Goal: Transaction & Acquisition: Download file/media

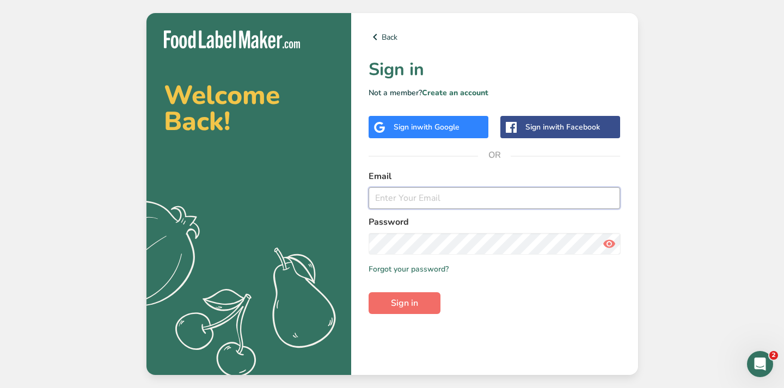
type input "[EMAIL_ADDRESS][DOMAIN_NAME]"
click at [431, 303] on button "Sign in" at bounding box center [405, 303] width 72 height 22
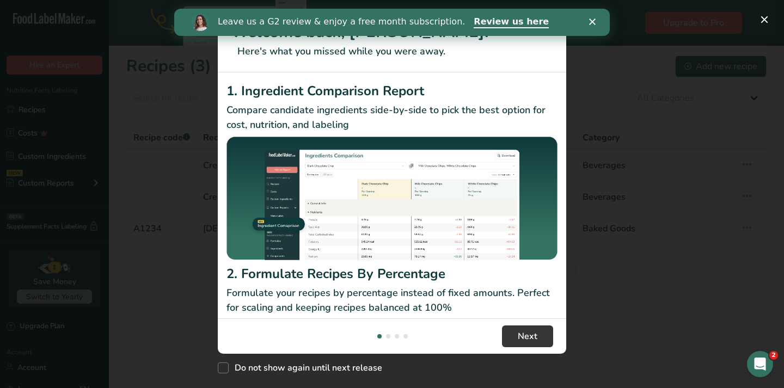
click at [641, 207] on div "New Features" at bounding box center [392, 194] width 784 height 388
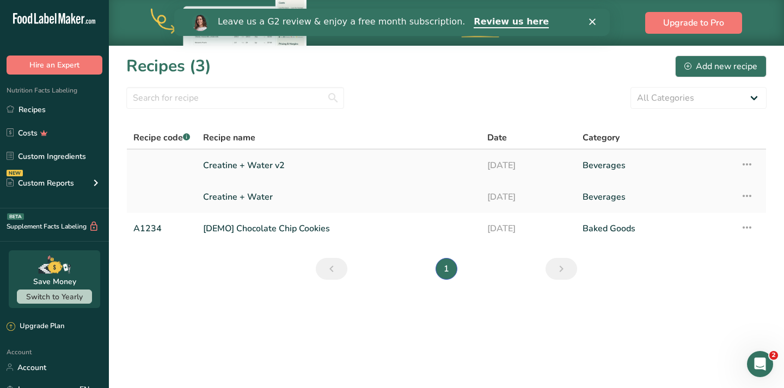
click at [277, 167] on link "Creatine + Water v2" at bounding box center [338, 165] width 271 height 23
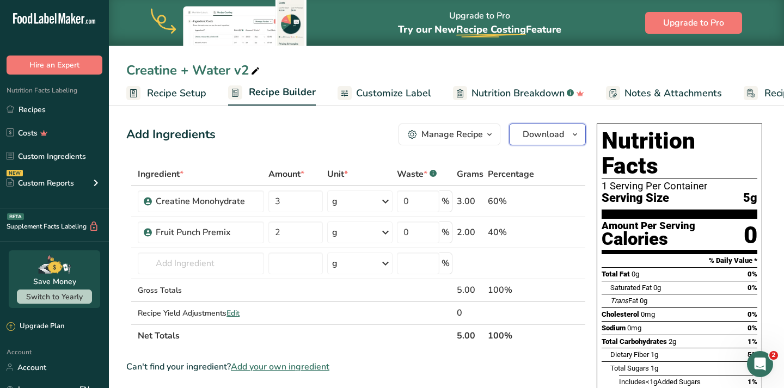
click at [550, 136] on span "Download" at bounding box center [543, 134] width 41 height 13
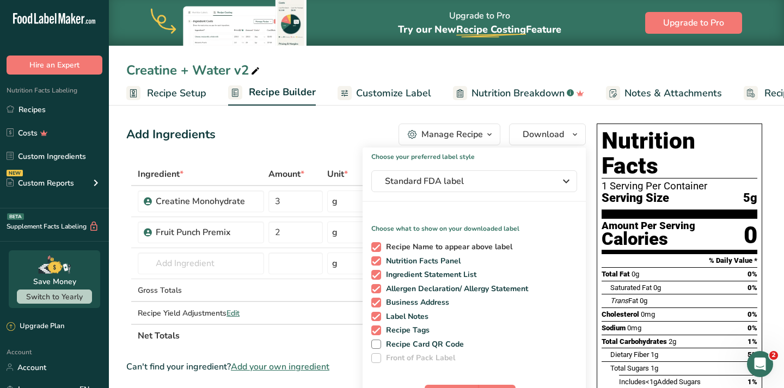
click at [450, 243] on span "Recipe Name to appear above label" at bounding box center [447, 247] width 132 height 10
click at [378, 243] on input "Recipe Name to appear above label" at bounding box center [374, 246] width 7 height 7
checkbox input "false"
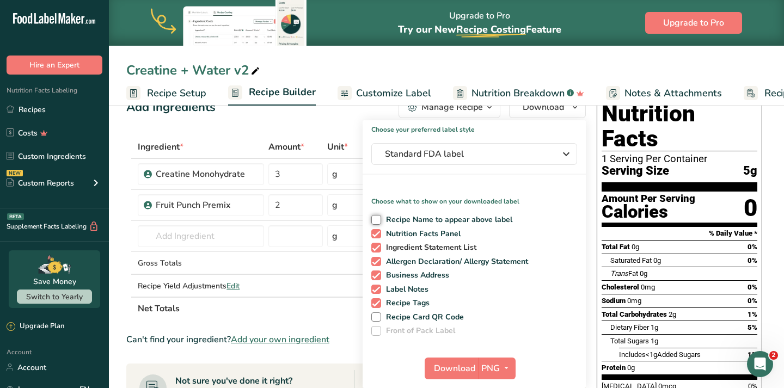
scroll to position [41, 0]
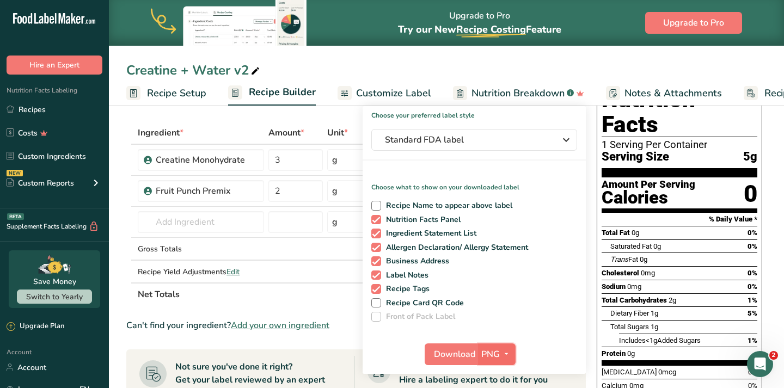
click at [506, 352] on icon "button" at bounding box center [506, 354] width 9 height 14
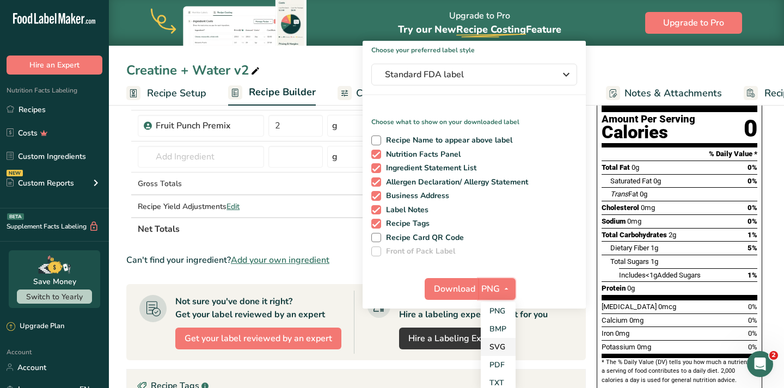
scroll to position [107, 0]
click at [502, 345] on link "SVG" at bounding box center [498, 347] width 35 height 18
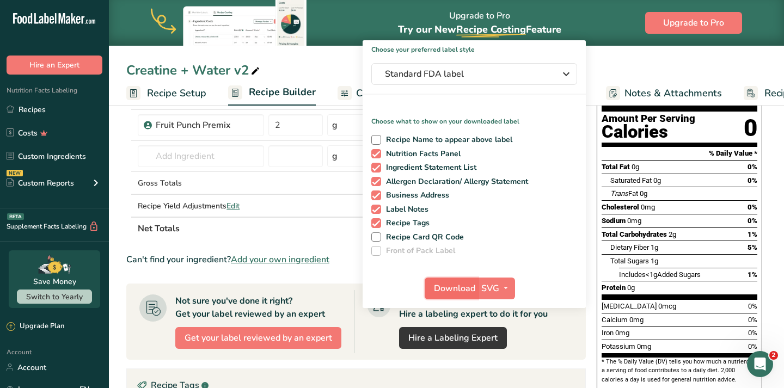
click at [451, 279] on button "Download" at bounding box center [451, 289] width 53 height 22
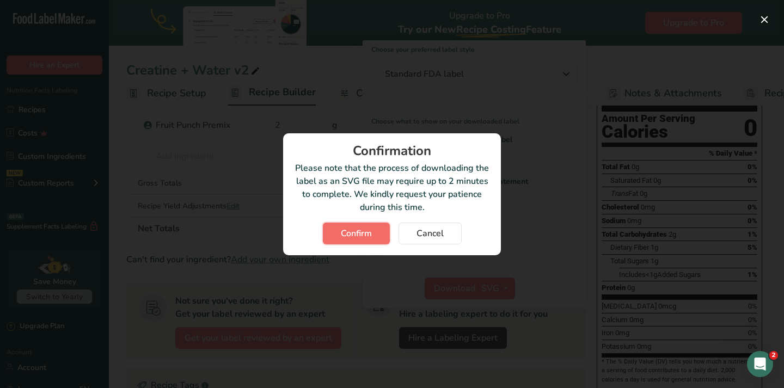
click at [365, 236] on span "Confirm" at bounding box center [356, 233] width 31 height 13
